Goal: Check status: Check status

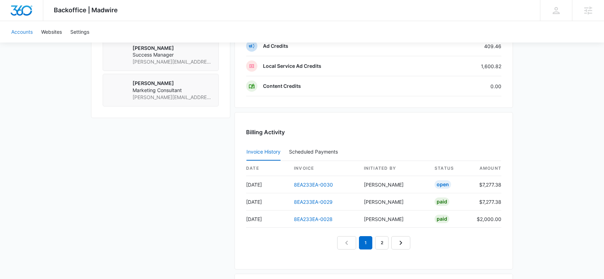
scroll to position [651, 0]
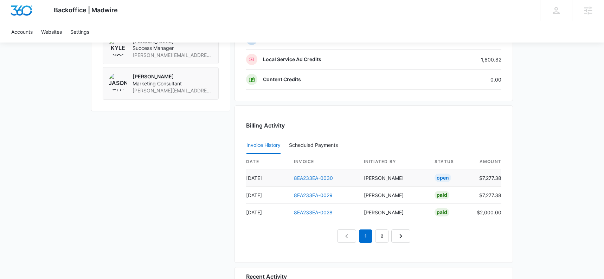
click at [309, 178] on link "8EA233EA-0030" at bounding box center [313, 178] width 39 height 6
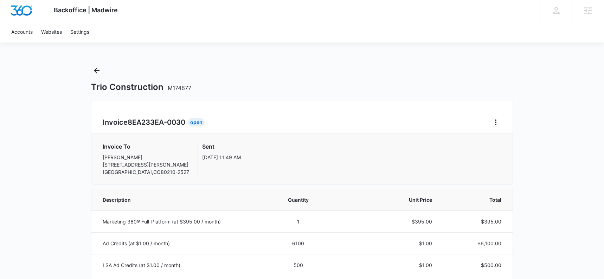
drag, startPoint x: 45, startPoint y: 168, endPoint x: 187, endPoint y: 142, distance: 144.5
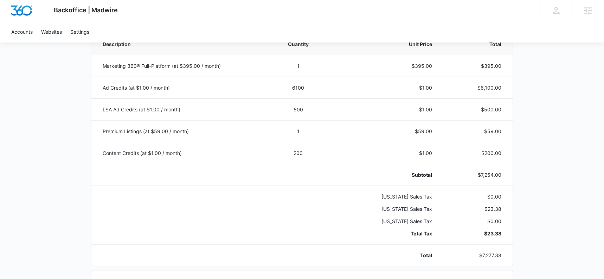
scroll to position [162, 0]
